Goal: Information Seeking & Learning: Understand process/instructions

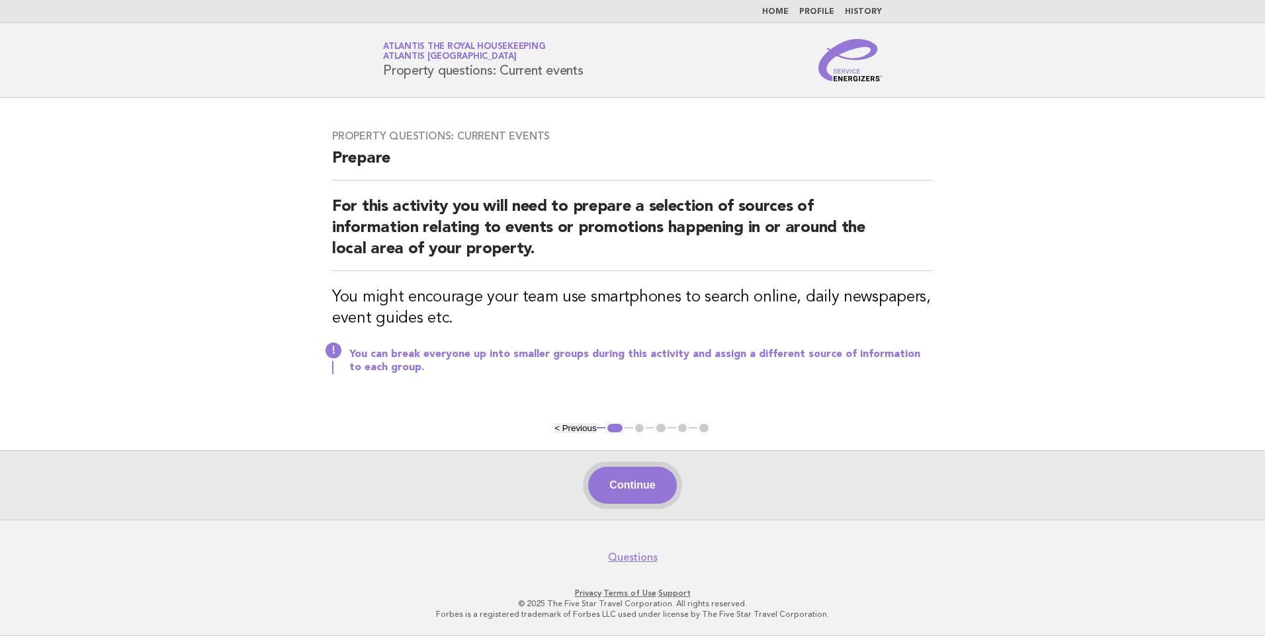
click at [638, 491] on button "Continue" at bounding box center [632, 485] width 88 height 37
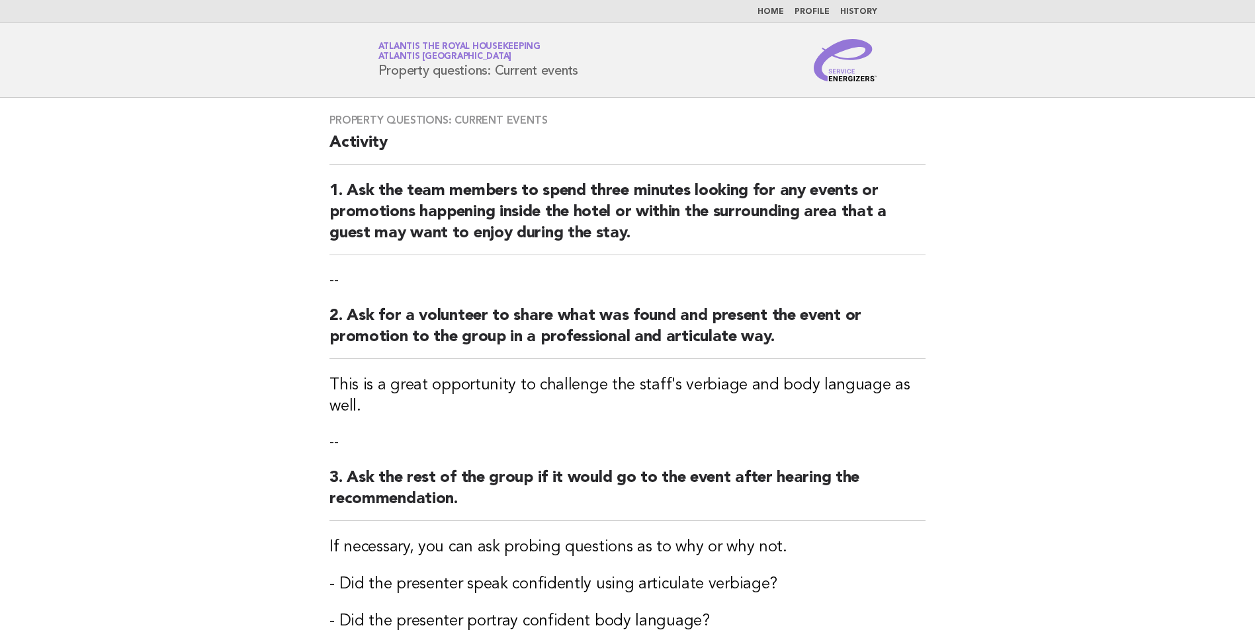
click at [789, 11] on ul "Home Profile History" at bounding box center [628, 12] width 536 height 11
click at [774, 11] on link "Home" at bounding box center [770, 12] width 26 height 8
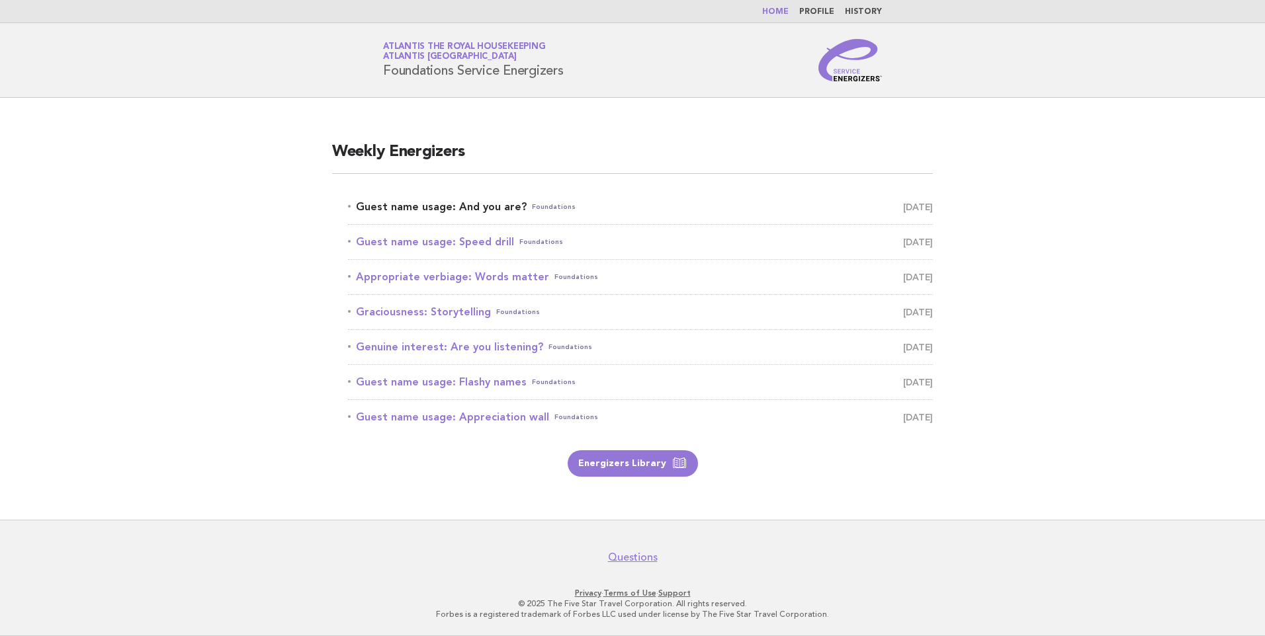
click at [444, 208] on link "Guest name usage: And you are? Foundations [DATE]" at bounding box center [640, 207] width 585 height 19
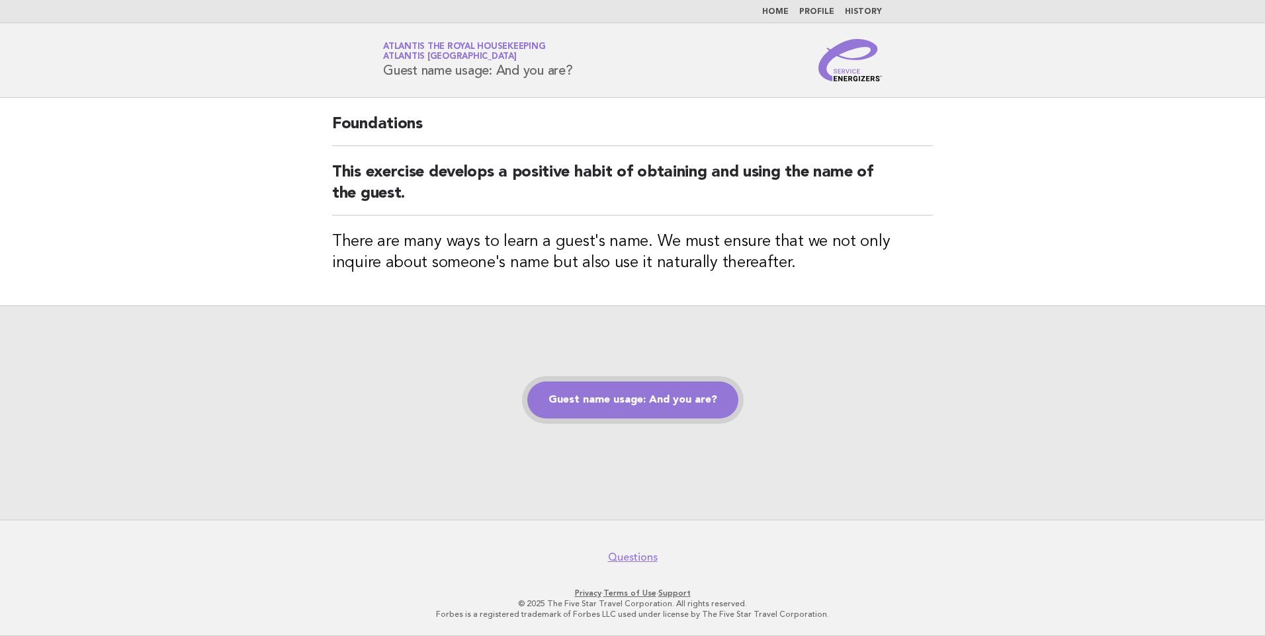
click at [627, 405] on link "Guest name usage: And you are?" at bounding box center [632, 400] width 211 height 37
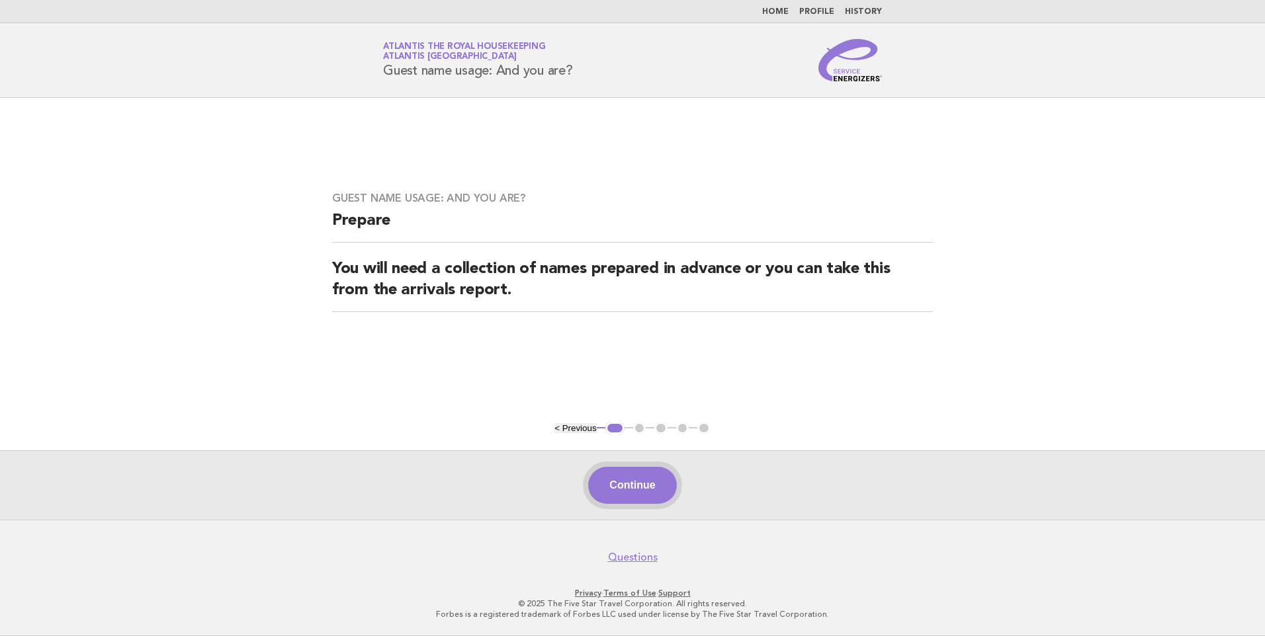
click at [645, 480] on button "Continue" at bounding box center [632, 485] width 88 height 37
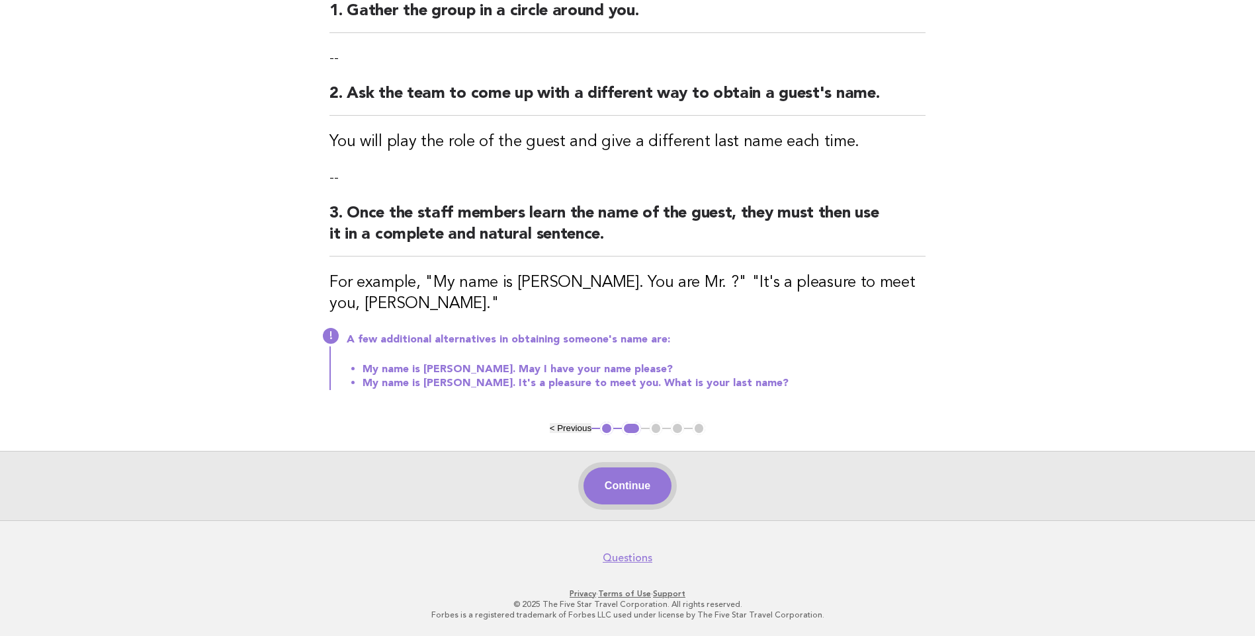
click at [640, 491] on button "Continue" at bounding box center [627, 486] width 88 height 37
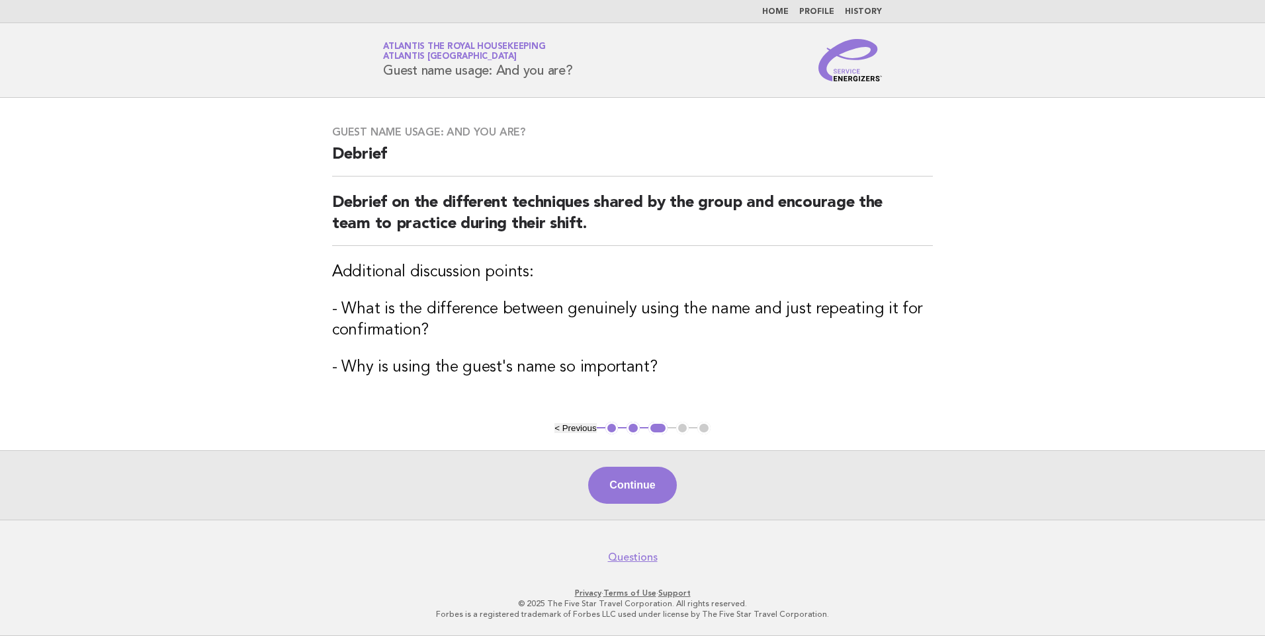
click at [640, 491] on button "Continue" at bounding box center [632, 485] width 88 height 37
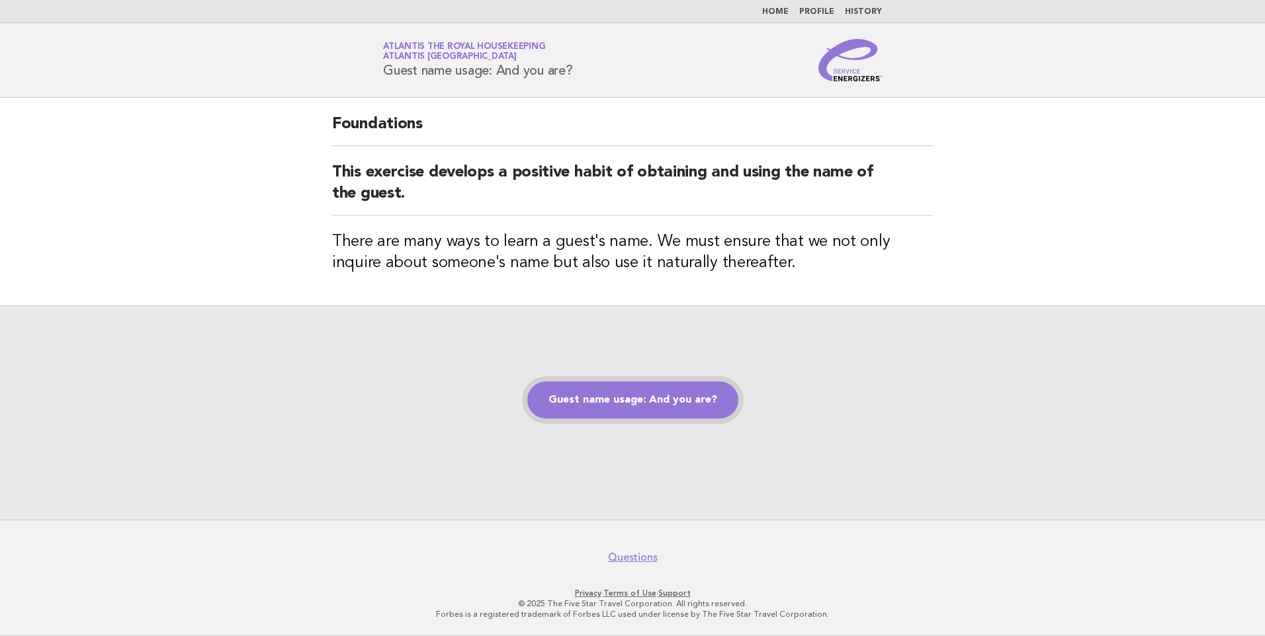
click at [598, 399] on link "Guest name usage: And you are?" at bounding box center [632, 400] width 211 height 37
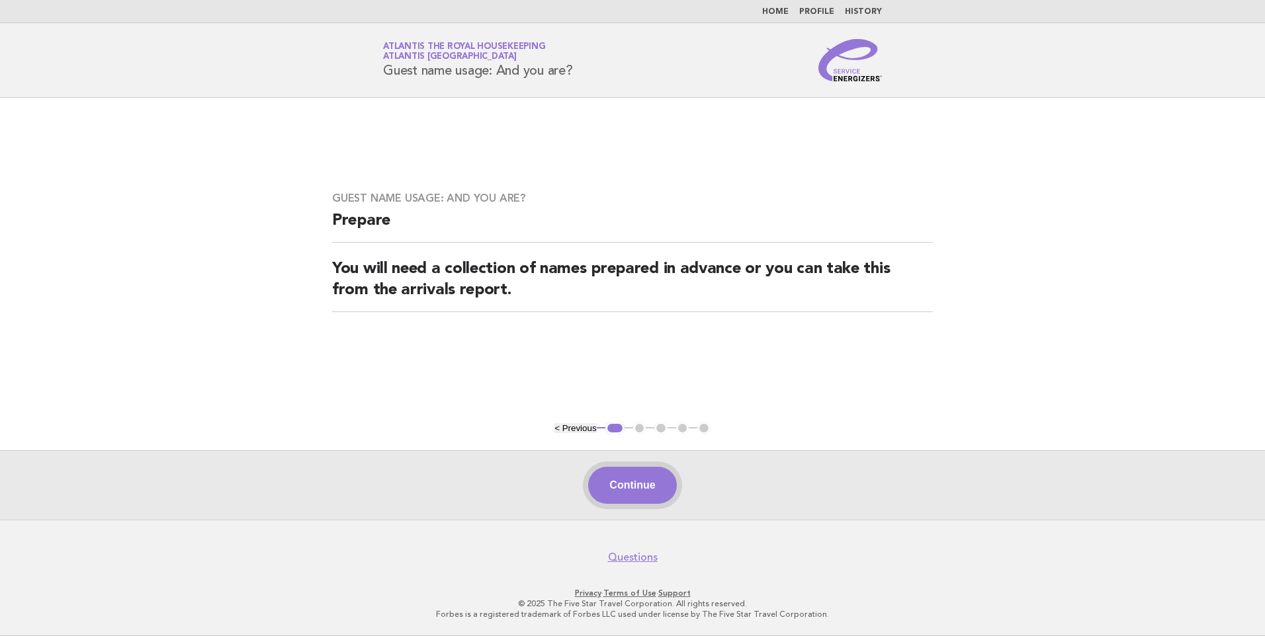
click at [633, 484] on button "Continue" at bounding box center [632, 485] width 88 height 37
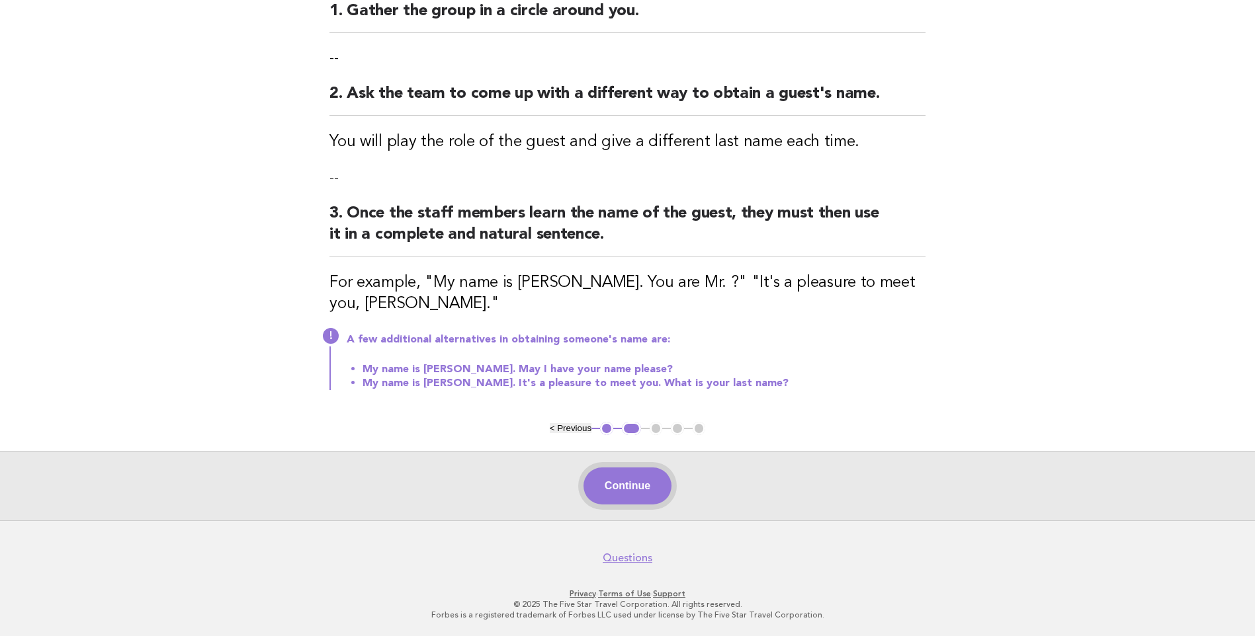
click at [598, 490] on button "Continue" at bounding box center [627, 486] width 88 height 37
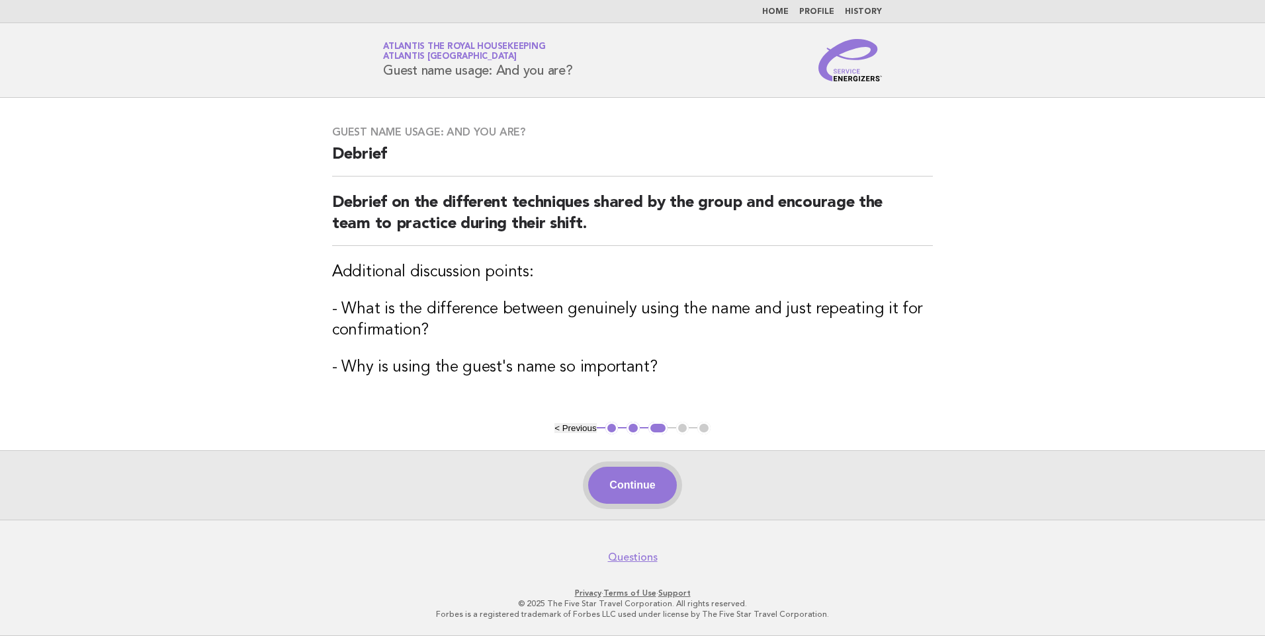
click at [638, 489] on button "Continue" at bounding box center [632, 485] width 88 height 37
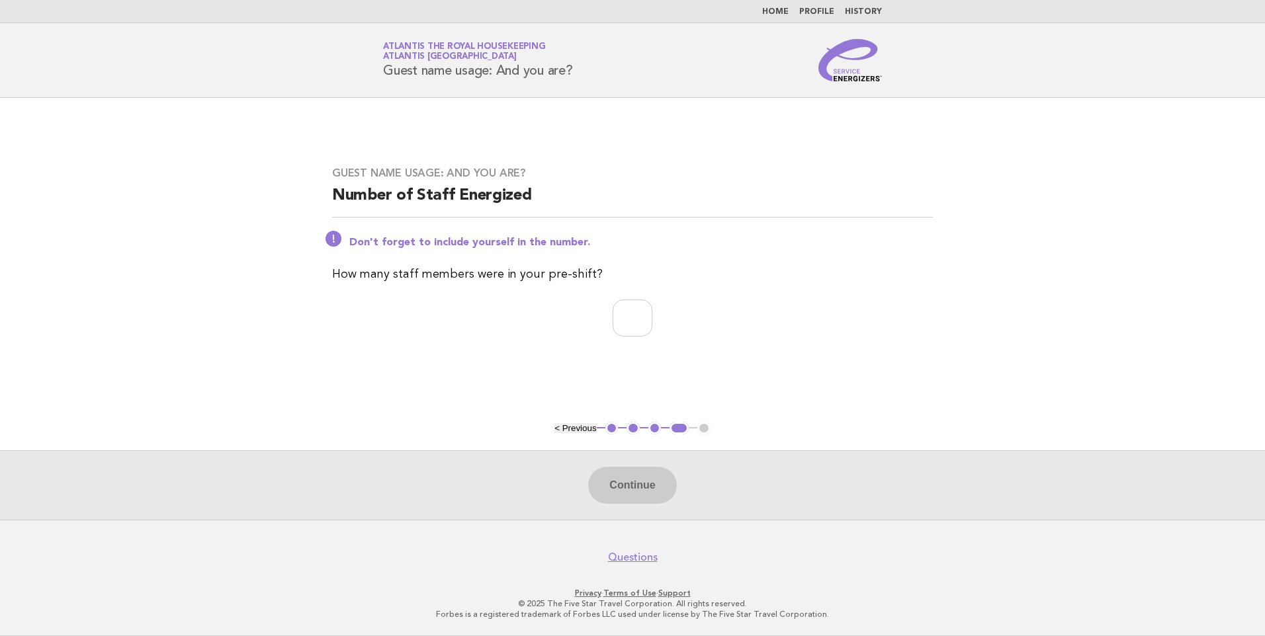
click at [638, 489] on div "Continue" at bounding box center [632, 484] width 1265 height 69
